Goal: Information Seeking & Learning: Learn about a topic

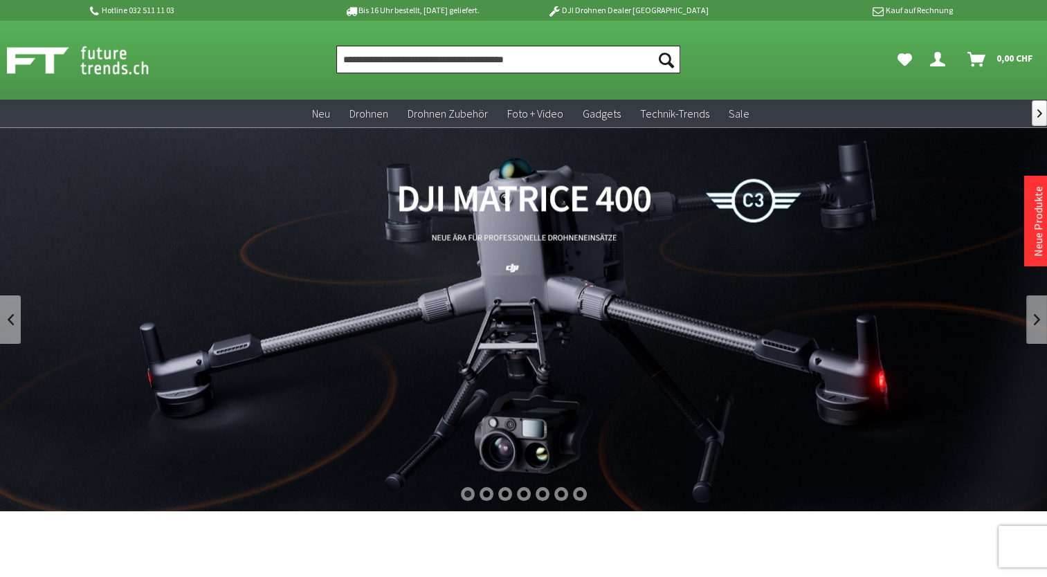
click at [389, 58] on input "Produkt, Marke, Kategorie, EAN, Artikelnummer…" at bounding box center [508, 60] width 345 height 28
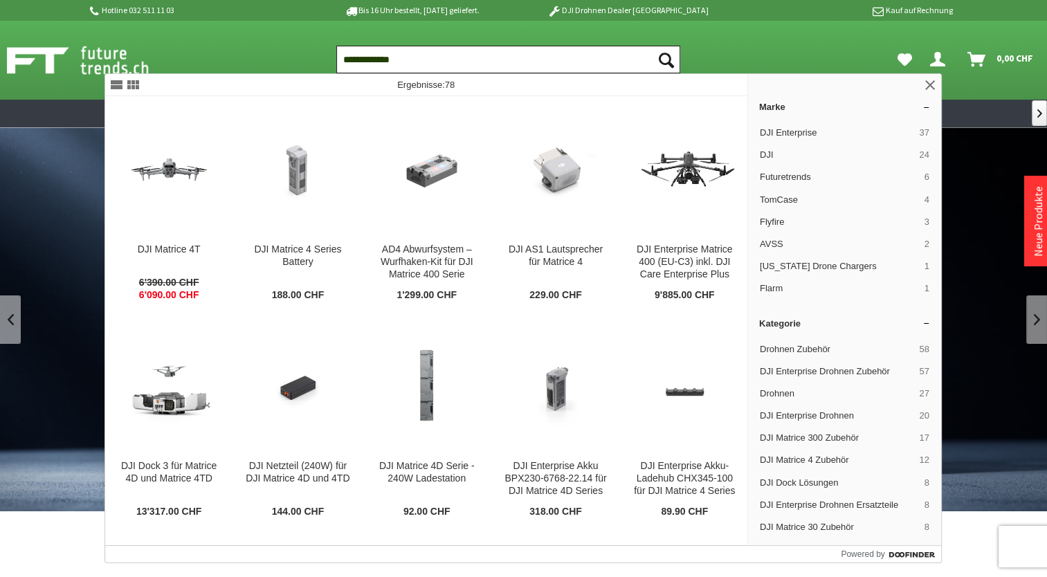
type input "**********"
click at [651, 46] on button "Suchen" at bounding box center [665, 60] width 29 height 28
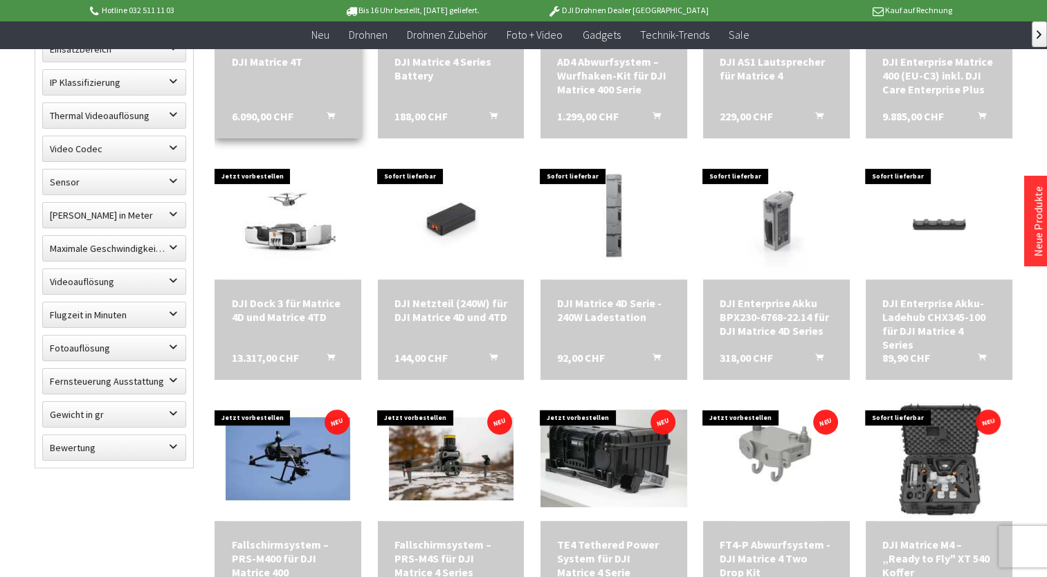
scroll to position [3, 0]
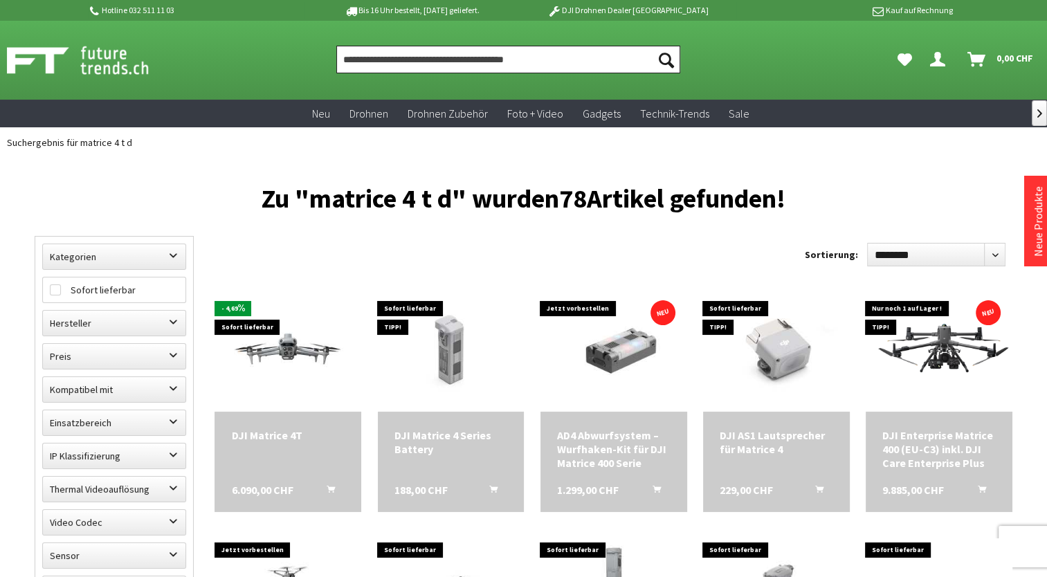
click at [401, 64] on input "Produkt, Marke, Kategorie, EAN, Artikelnummer…" at bounding box center [508, 60] width 345 height 28
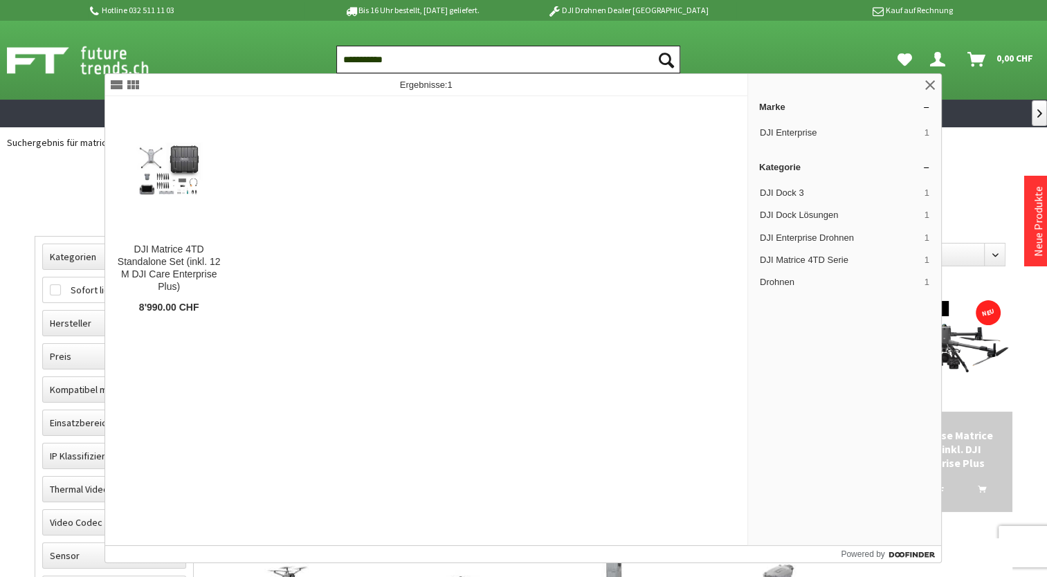
type input "**********"
click at [651, 46] on button "Suchen" at bounding box center [665, 60] width 29 height 28
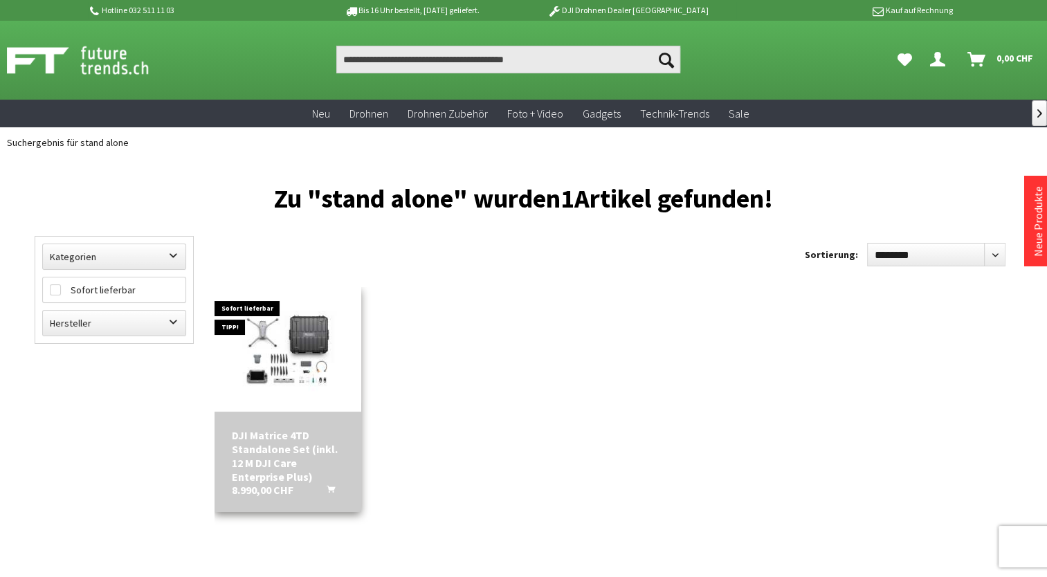
click at [246, 351] on img at bounding box center [287, 349] width 147 height 105
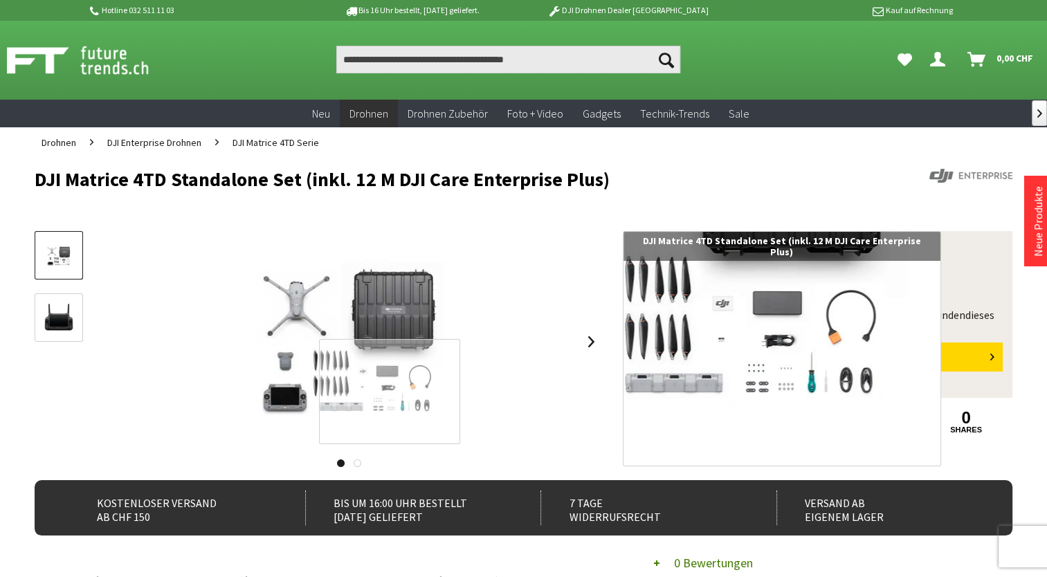
click at [390, 392] on div at bounding box center [389, 391] width 141 height 104
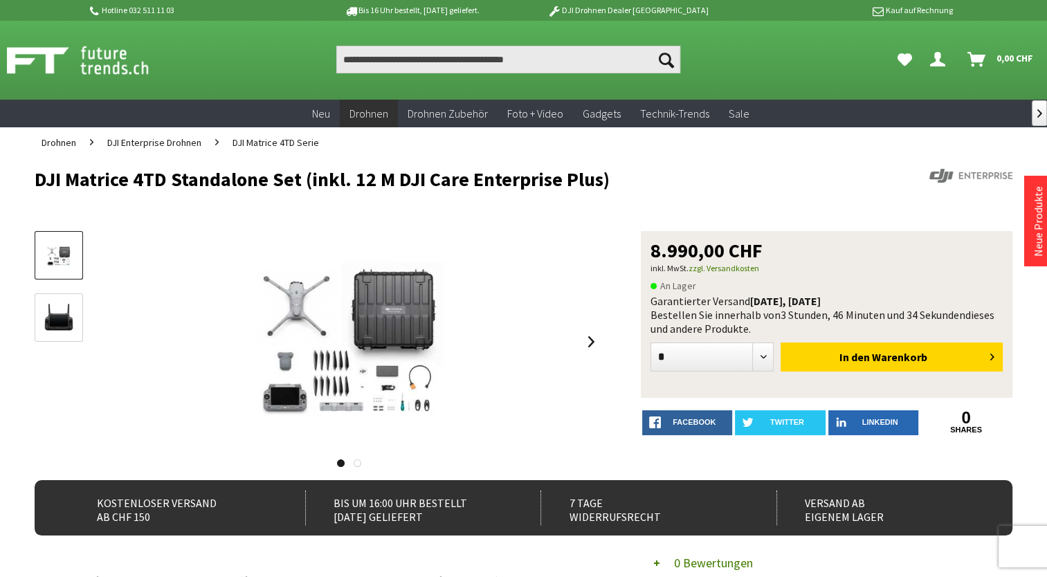
click at [51, 315] on img at bounding box center [59, 318] width 40 height 40
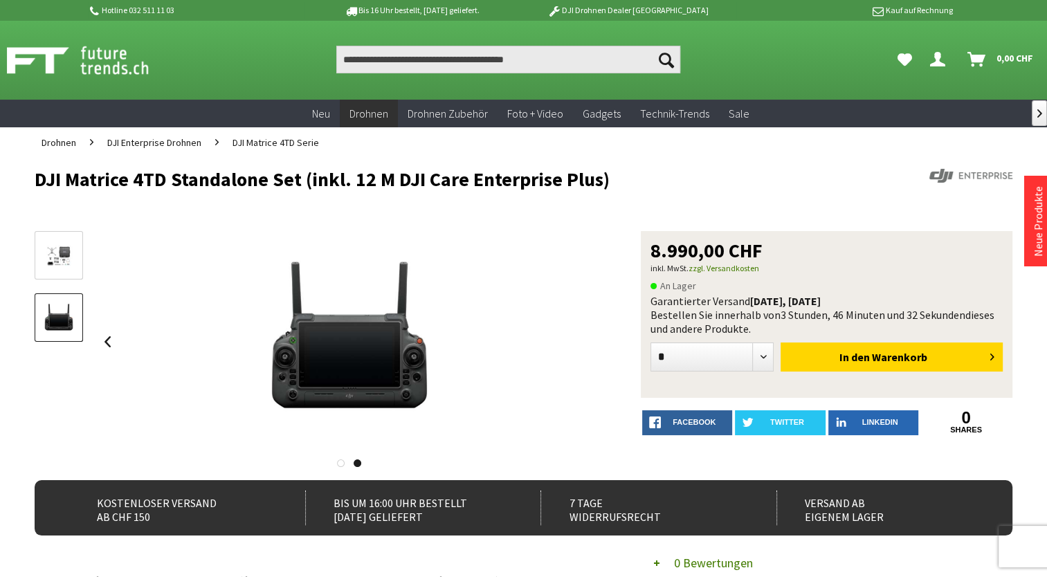
click at [64, 261] on img at bounding box center [59, 255] width 40 height 29
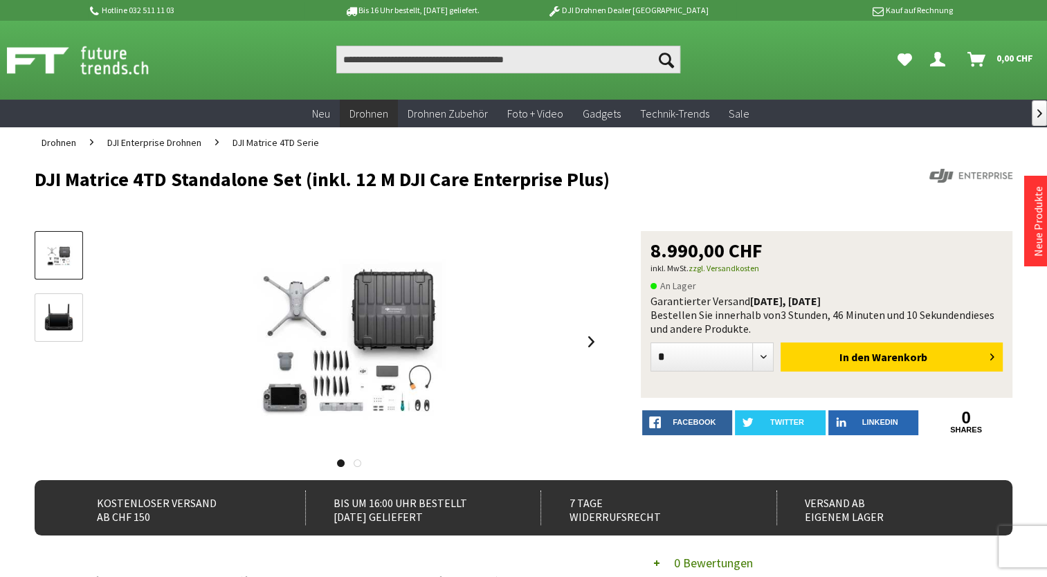
click at [55, 324] on img at bounding box center [59, 318] width 40 height 40
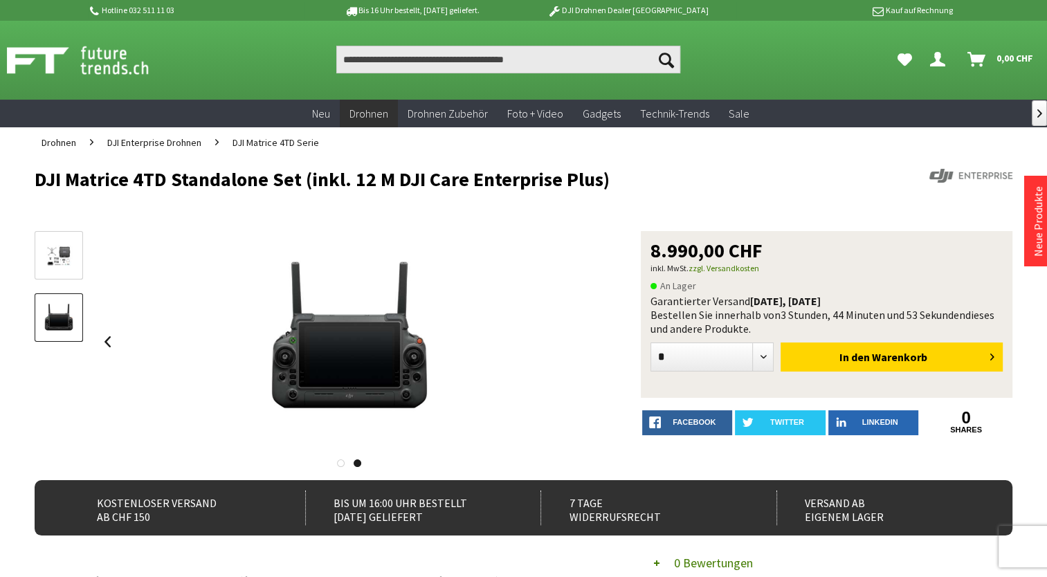
click at [65, 259] on img at bounding box center [59, 255] width 40 height 29
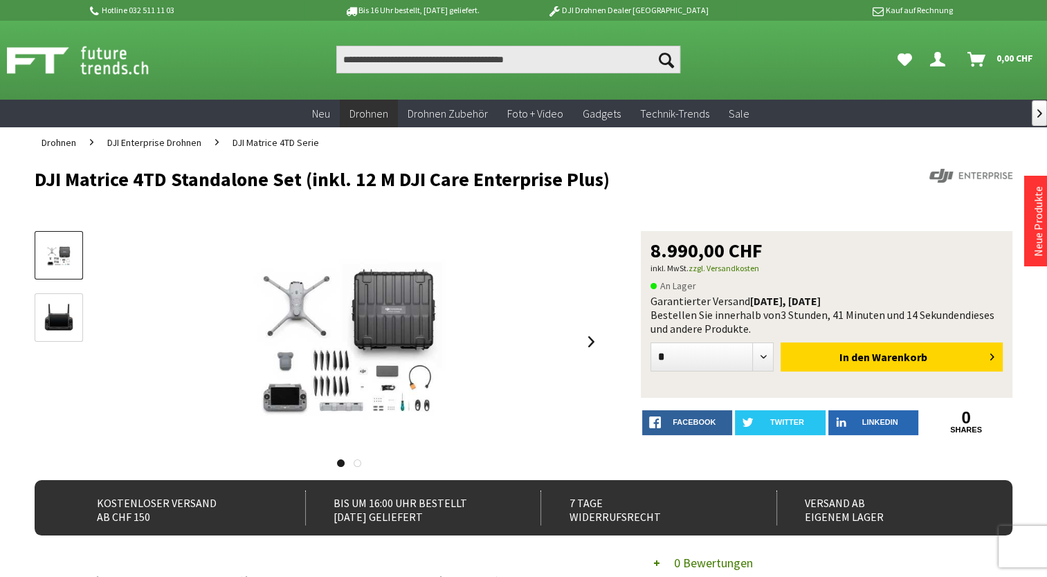
click at [255, 143] on span "DJI Matrice 4TD Serie" at bounding box center [275, 142] width 86 height 12
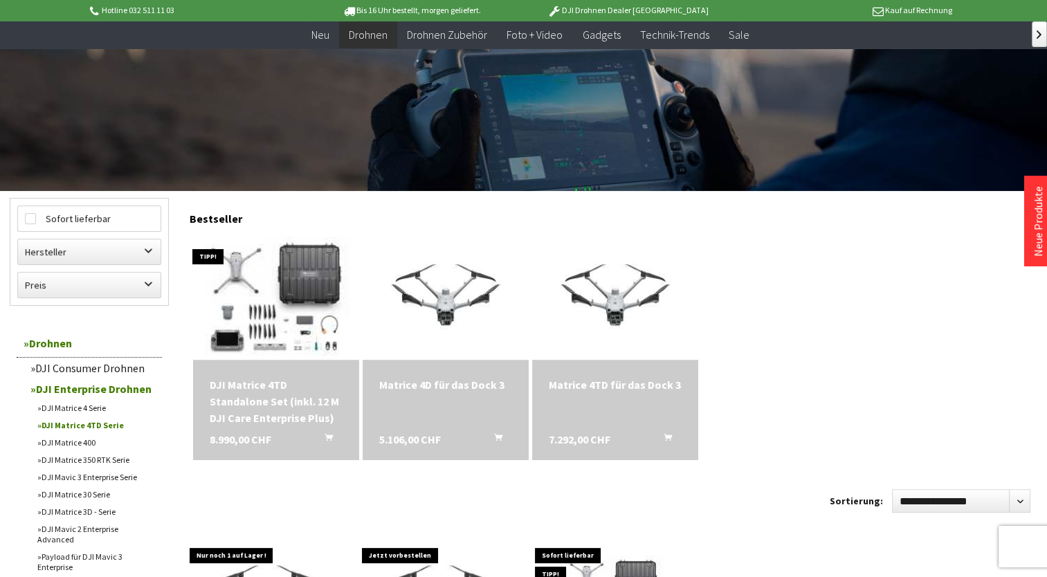
scroll to position [277, 0]
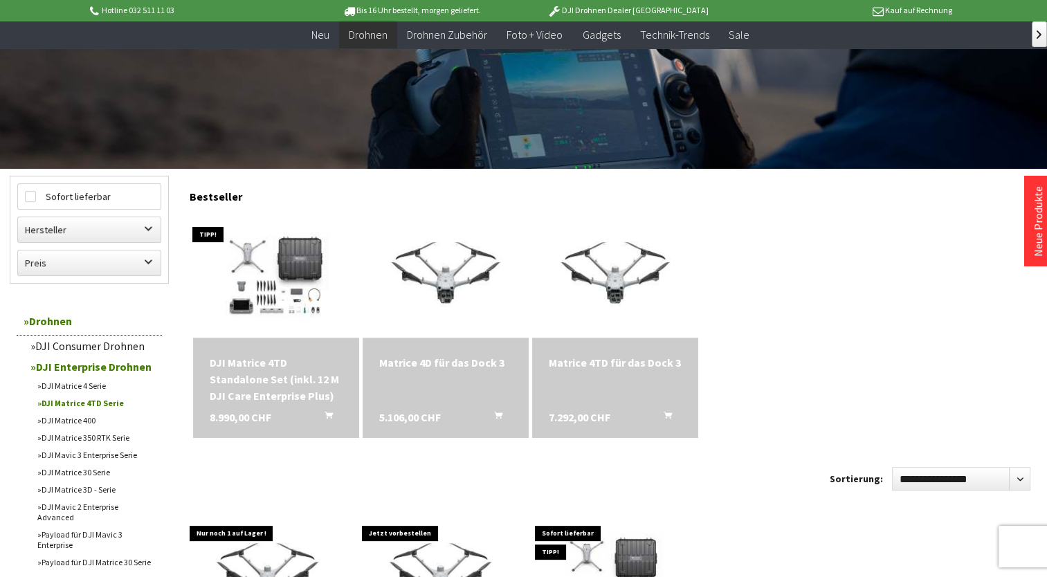
click at [235, 378] on div "DJI Matrice 4TD Standalone Set (inkl. 12 M DJI Care Enterprise Plus)" at bounding box center [276, 379] width 133 height 50
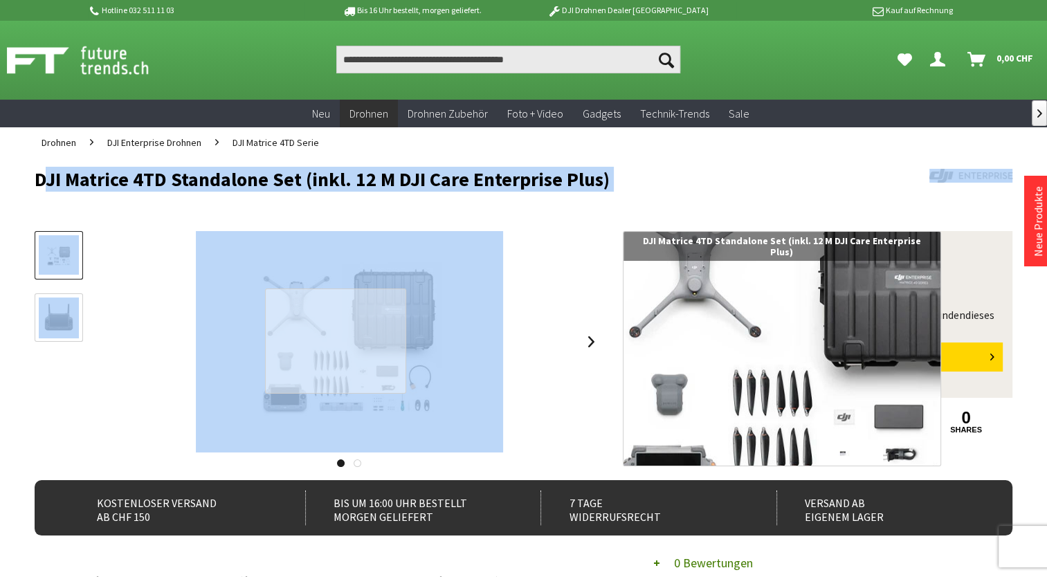
drag, startPoint x: 33, startPoint y: 176, endPoint x: 336, endPoint y: 341, distance: 345.2
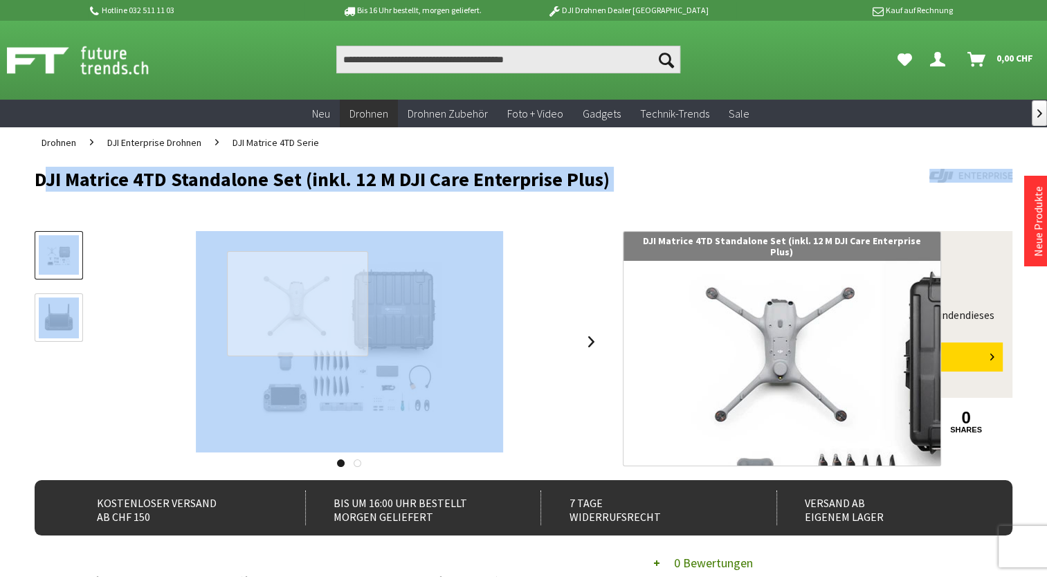
drag, startPoint x: 336, startPoint y: 341, endPoint x: 298, endPoint y: 304, distance: 53.3
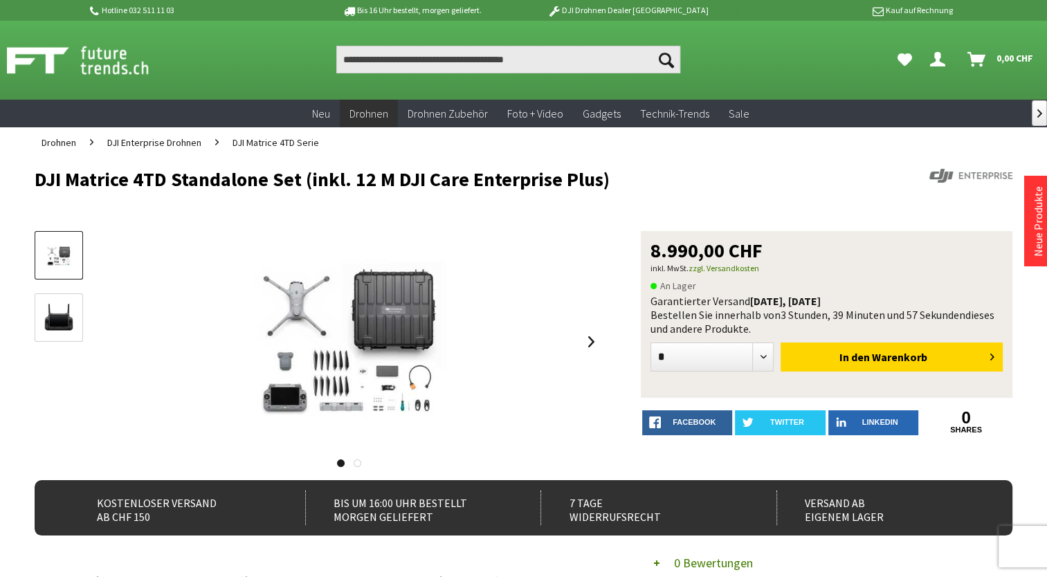
drag, startPoint x: 629, startPoint y: 421, endPoint x: 610, endPoint y: 391, distance: 35.1
click at [626, 414] on div "DJI Matrice 4TD Standalone Set (inkl. 12 M DJI Care Enterprise Plus) 8.990,00 C…" at bounding box center [524, 355] width 978 height 249
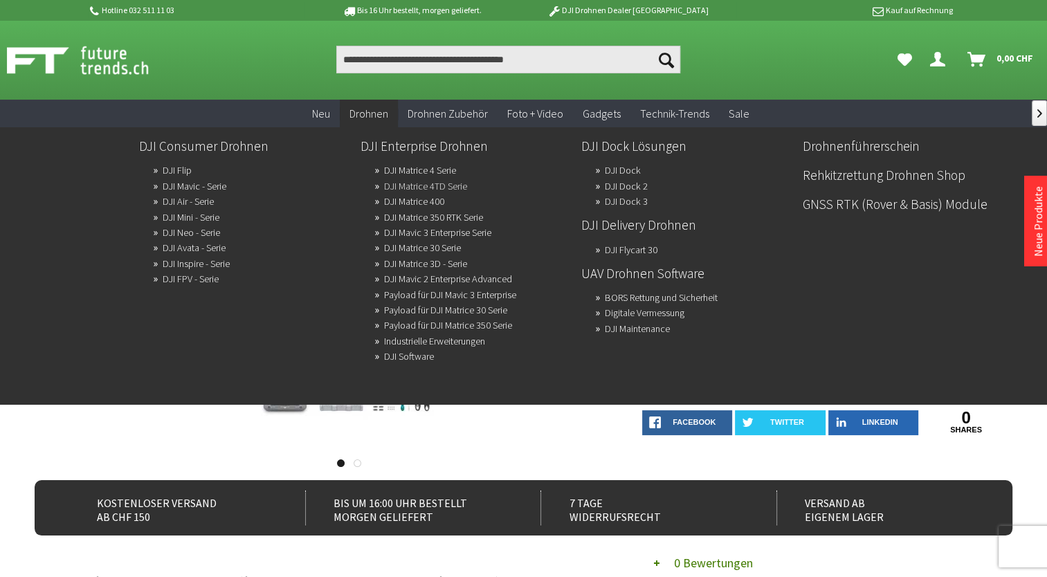
click at [399, 184] on link "DJI Matrice 4TD Serie" at bounding box center [425, 185] width 83 height 19
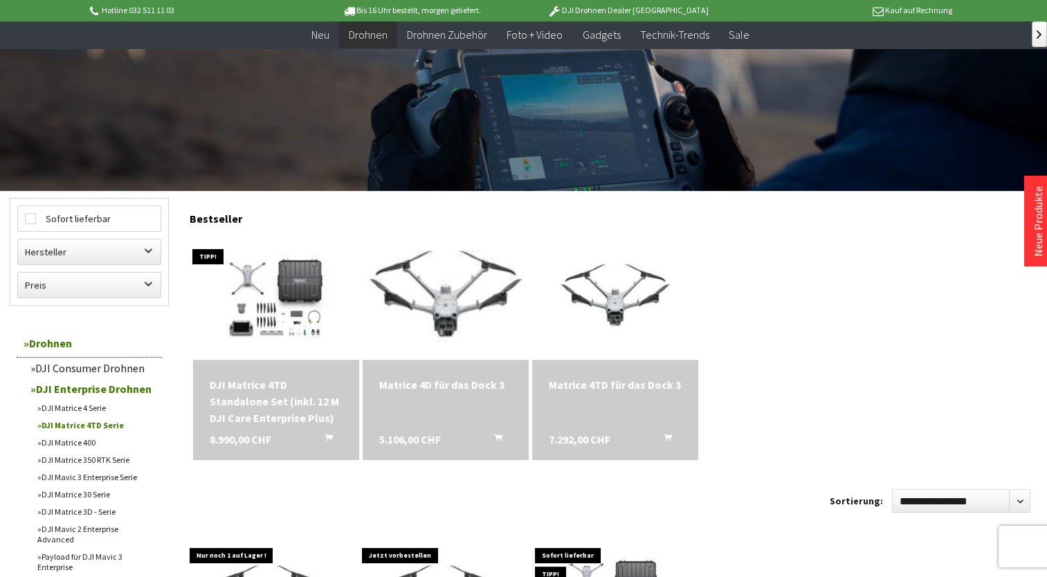
scroll to position [346, 0]
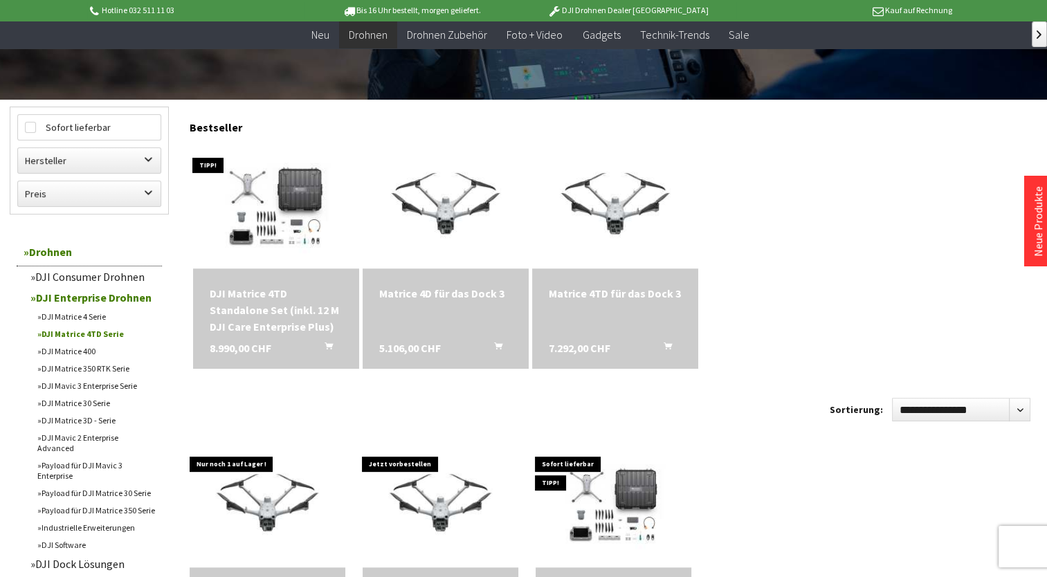
click at [274, 316] on div "DJI Matrice 4TD Standalone Set (inkl. 12 M DJI Care Enterprise Plus)" at bounding box center [276, 310] width 133 height 50
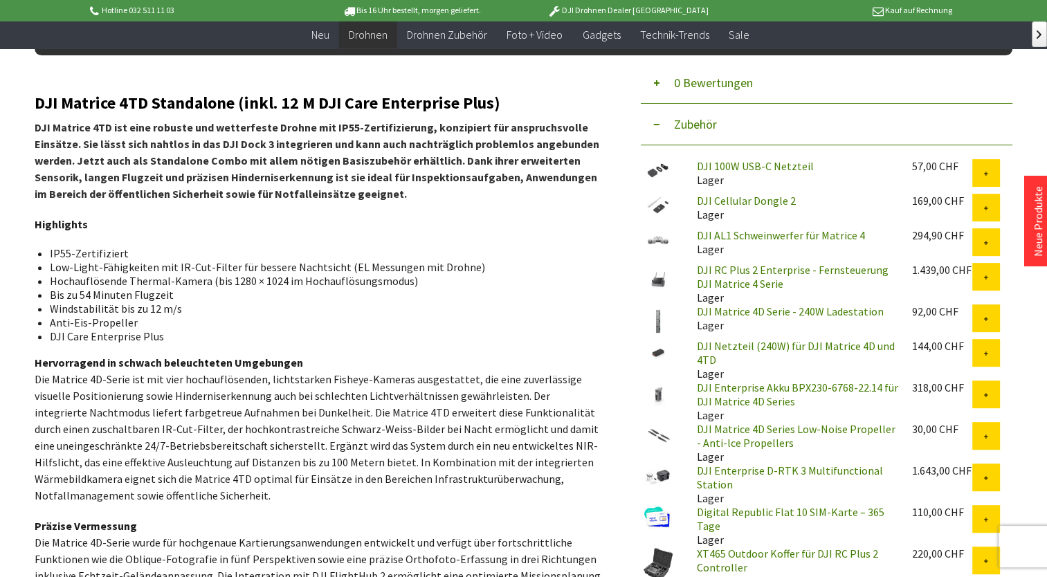
scroll to position [415, 0]
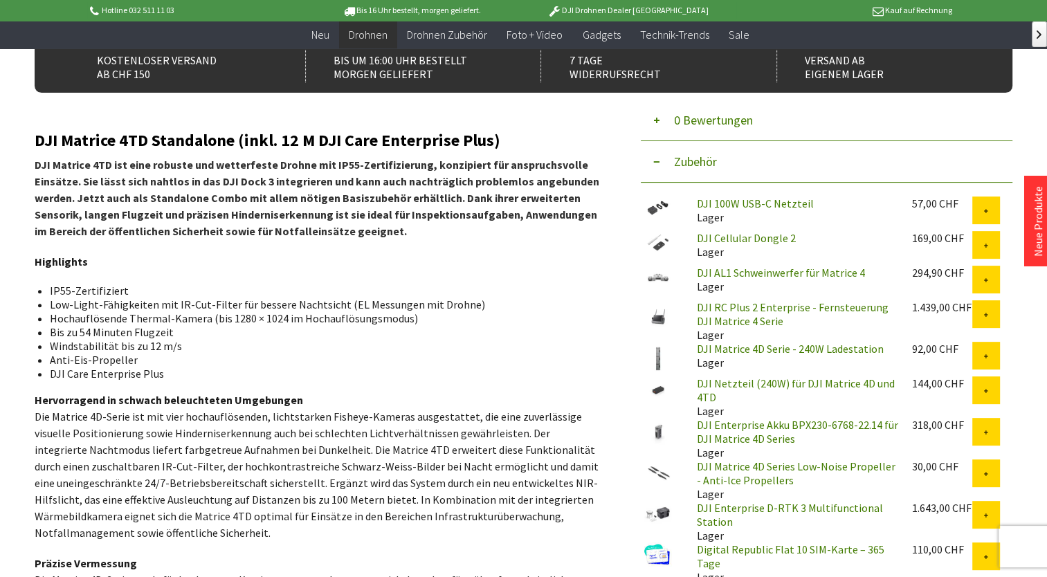
drag, startPoint x: 34, startPoint y: 262, endPoint x: 326, endPoint y: 535, distance: 399.9
drag, startPoint x: 326, startPoint y: 535, endPoint x: 238, endPoint y: 440, distance: 129.3
copy div "Loremipsum DO13-Sitametconse Adi-Elits-Doeiusmodte inc UT-Lab-Etdolo mag aliqua…"
click at [484, 519] on p "Hervorragend in schwach beleuchteten Umgebungen Die Matrice 4D-Serie ist mit vi…" at bounding box center [318, 466] width 567 height 149
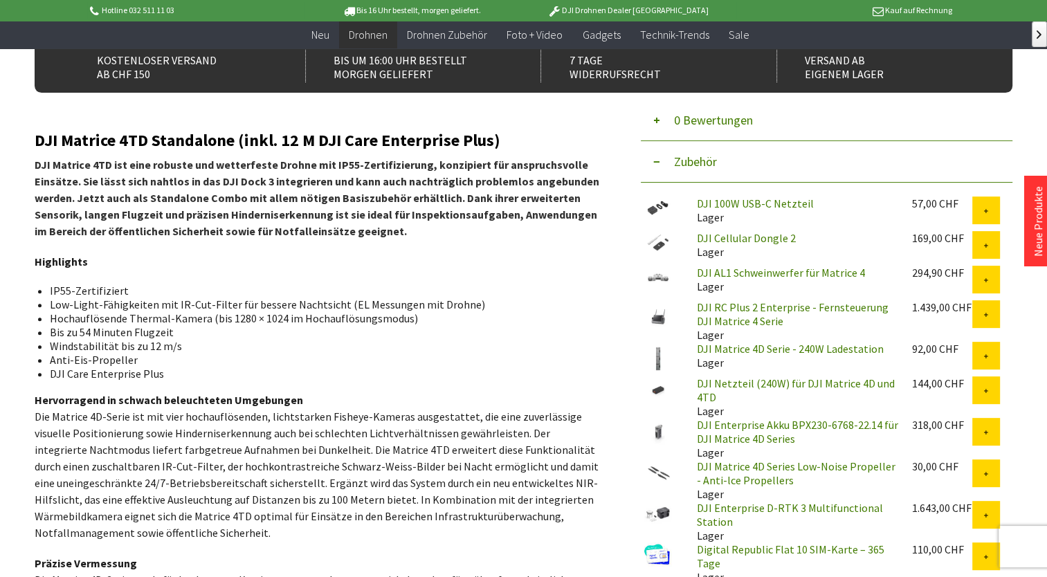
click at [542, 254] on p "Highlights" at bounding box center [318, 261] width 567 height 17
click at [545, 232] on p "DJI Matrice 4TD ist eine robuste und wetterfeste Drohne mit IP55-Zertifizierung…" at bounding box center [318, 197] width 567 height 83
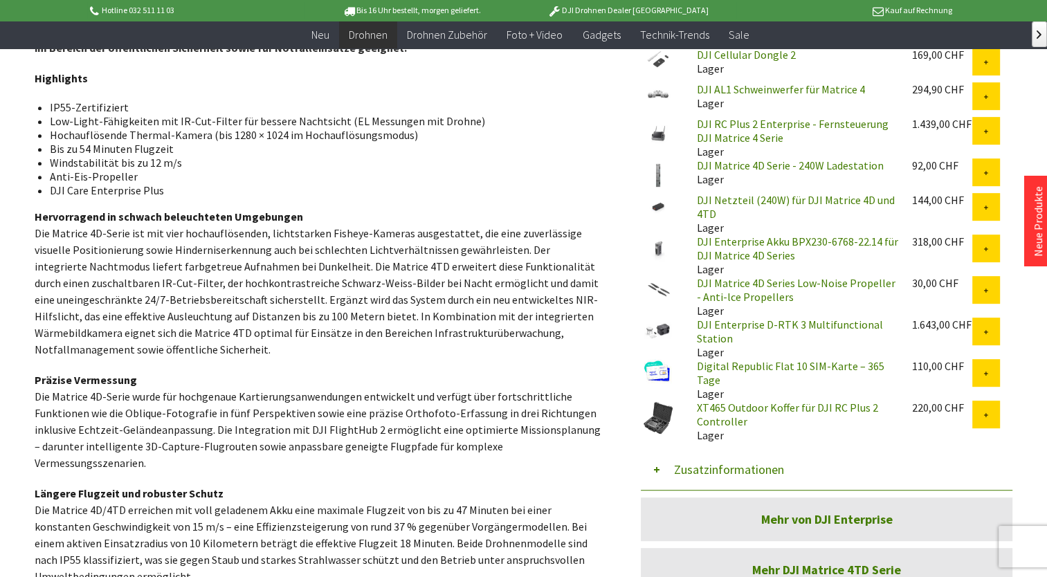
scroll to position [623, 0]
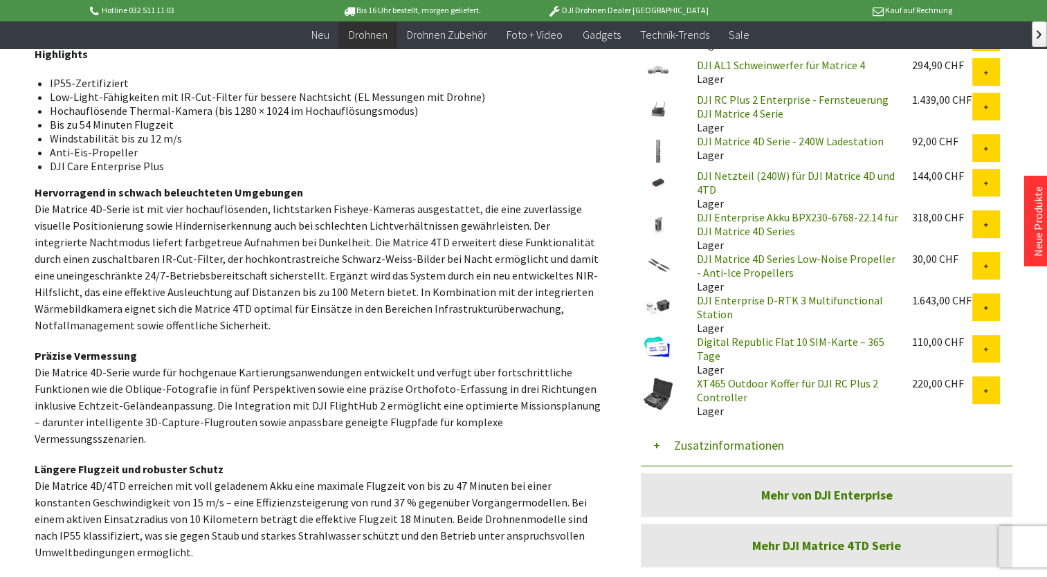
drag, startPoint x: 35, startPoint y: 356, endPoint x: 594, endPoint y: 428, distance: 563.7
click at [594, 428] on p "Präzise Vermessung Die Matrice 4D-Serie wurde für hochgenaue Kartierungsanwendu…" at bounding box center [318, 397] width 567 height 100
drag, startPoint x: 594, startPoint y: 428, endPoint x: 520, endPoint y: 385, distance: 85.8
copy p "Präzise Vermessung Die Matrice 4D-Serie wurde für hochgenaue Kartierungsanwendu…"
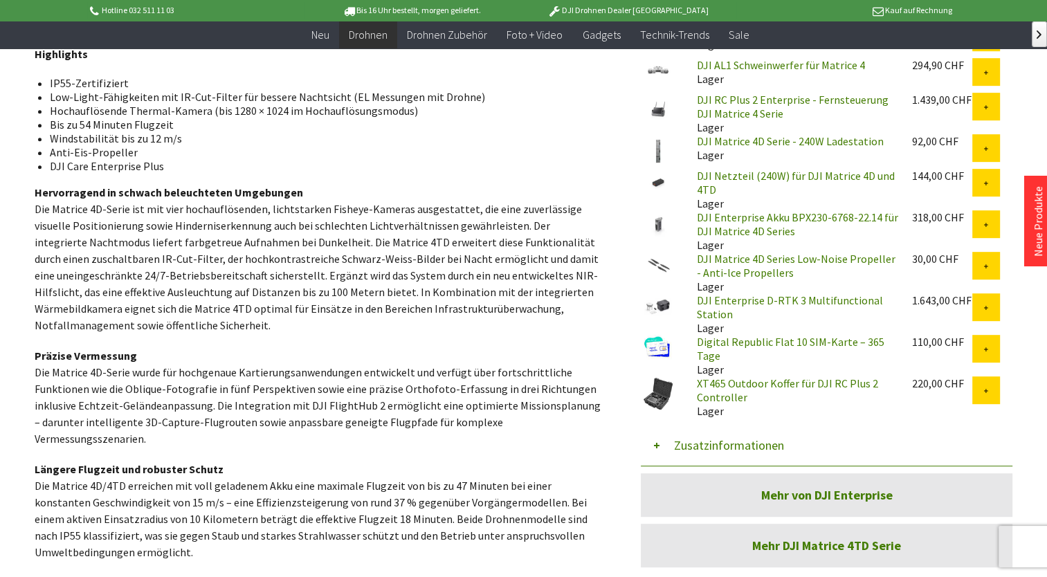
click at [415, 390] on p "Präzise Vermessung Die Matrice 4D-Serie wurde für hochgenaue Kartierungsanwendu…" at bounding box center [318, 397] width 567 height 100
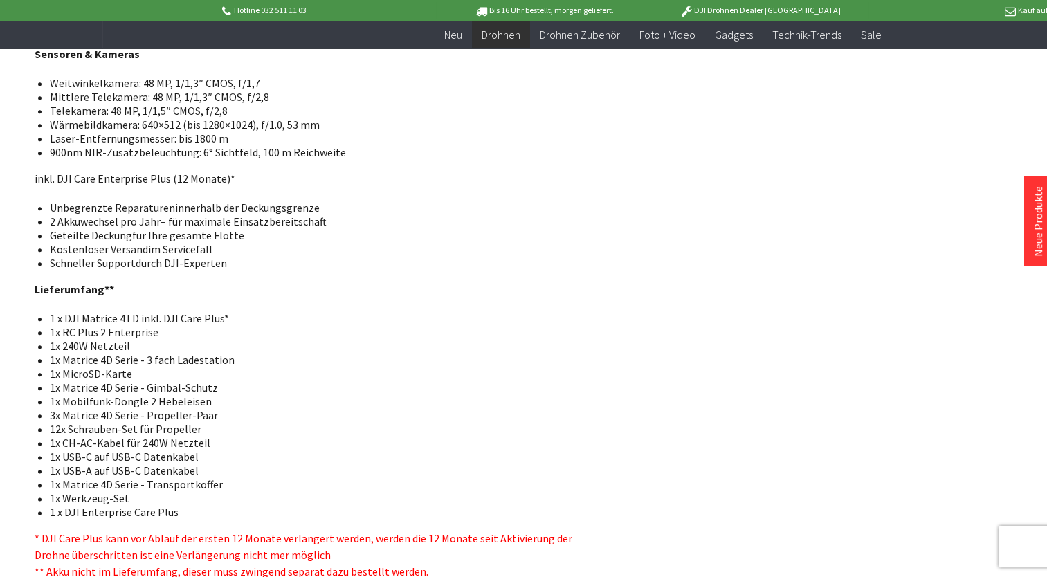
scroll to position [1555, 0]
